Goal: Find specific page/section: Find specific page/section

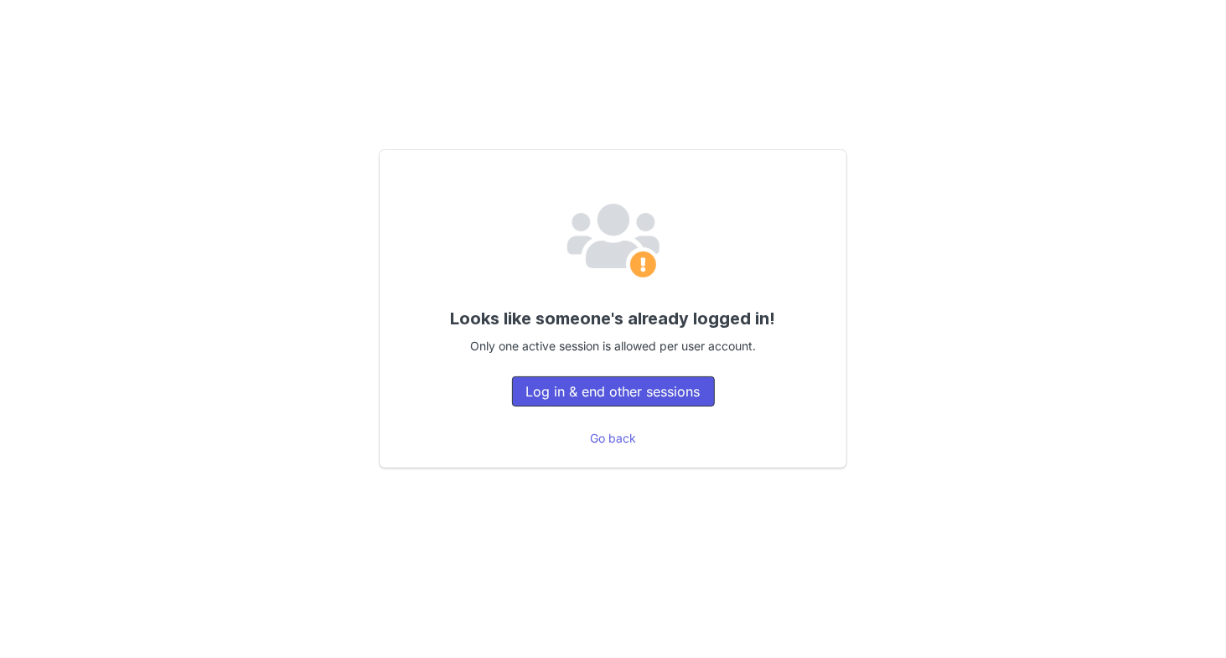
click at [628, 392] on button "Log in & end other sessions" at bounding box center [613, 391] width 203 height 30
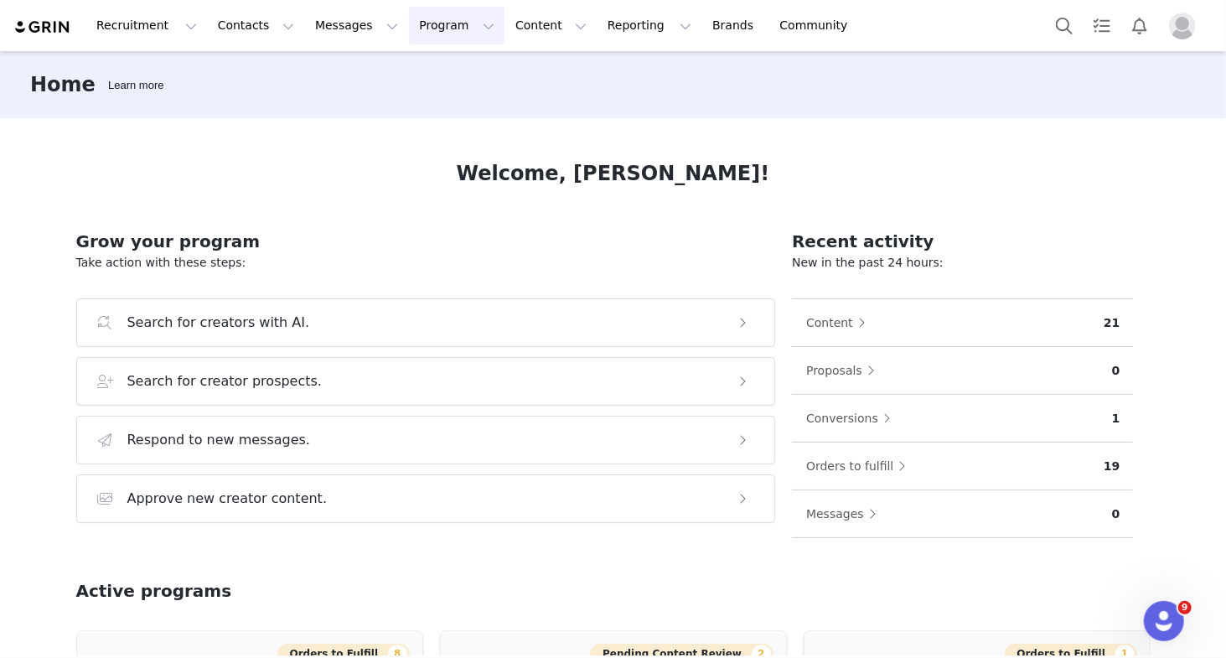
click at [444, 15] on button "Program Program" at bounding box center [457, 26] width 96 height 38
click at [449, 74] on p "Activations" at bounding box center [428, 74] width 65 height 18
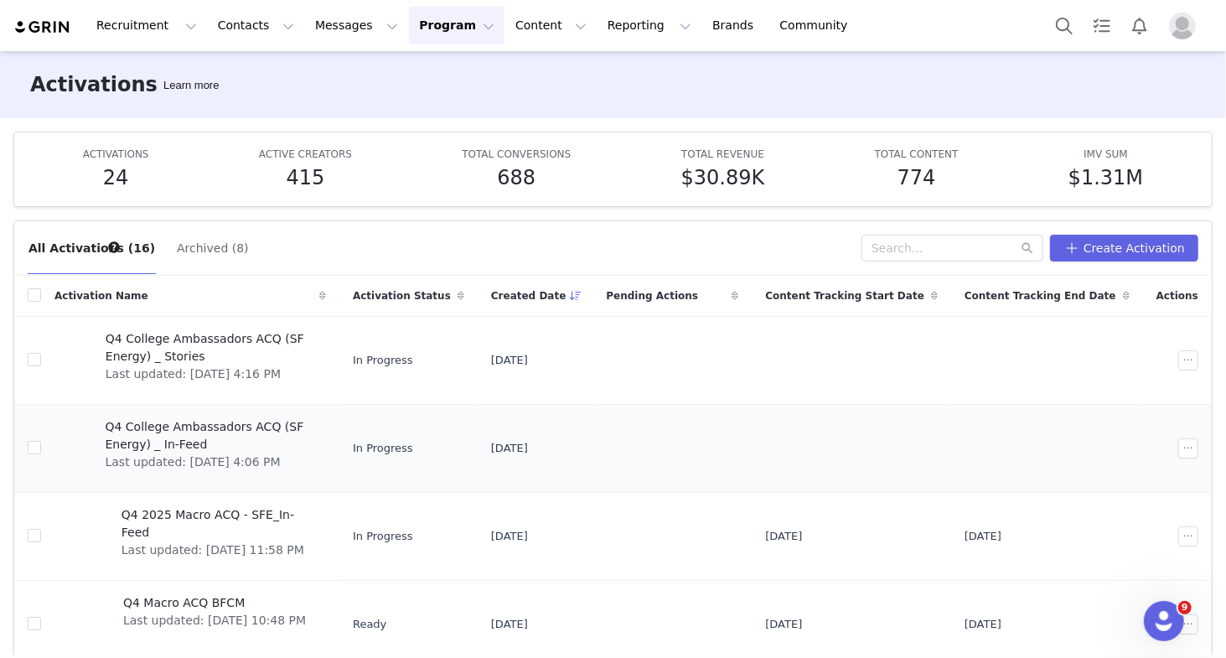
click at [278, 425] on span "Q4 College Ambassadors ACQ (SF Energy) _ In-Feed" at bounding box center [210, 435] width 211 height 35
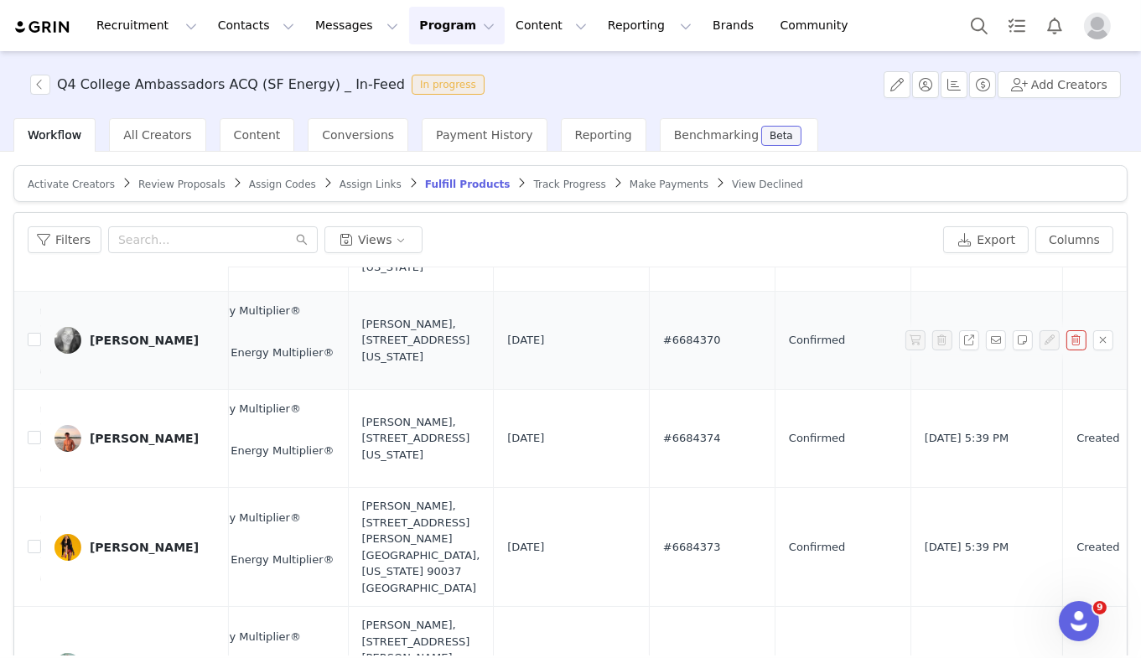
scroll to position [310, 1084]
